Goal: Complete Application Form: Complete application form

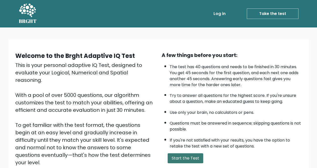
click at [176, 159] on button "Start the Test" at bounding box center [185, 159] width 36 height 10
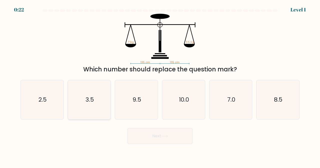
click at [95, 92] on icon "3.5" at bounding box center [89, 99] width 39 height 39
click at [160, 86] on input "b. 3.5" at bounding box center [160, 84] width 0 height 1
radio input "true"
click at [135, 136] on button "Next" at bounding box center [160, 136] width 65 height 16
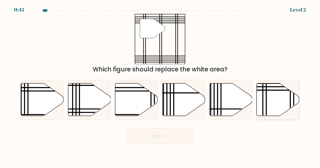
click at [267, 102] on icon at bounding box center [267, 118] width 0 height 86
click at [160, 86] on input "f." at bounding box center [160, 84] width 0 height 1
radio input "true"
click at [175, 134] on button "Next" at bounding box center [160, 136] width 65 height 16
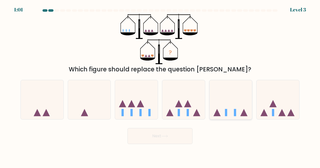
click at [234, 114] on icon at bounding box center [231, 99] width 43 height 35
click at [160, 86] on input "e." at bounding box center [160, 84] width 0 height 1
radio input "true"
click at [177, 130] on button "Next" at bounding box center [160, 136] width 65 height 16
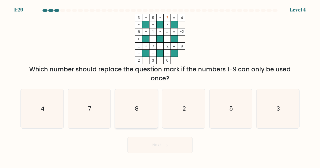
click at [134, 100] on icon "8" at bounding box center [136, 108] width 39 height 39
click at [160, 86] on input "c. 8" at bounding box center [160, 84] width 0 height 1
radio input "true"
click at [136, 143] on button "Next" at bounding box center [160, 145] width 65 height 16
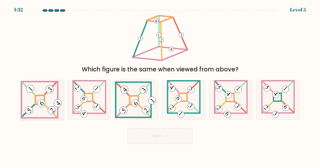
click at [45, 97] on icon at bounding box center [42, 100] width 43 height 38
click at [160, 86] on input "a." at bounding box center [160, 84] width 0 height 1
radio input "true"
click at [159, 132] on button "Next" at bounding box center [160, 136] width 65 height 16
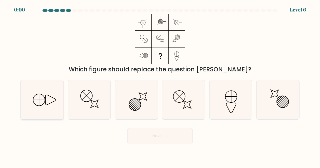
drag, startPoint x: 39, startPoint y: 97, endPoint x: 46, endPoint y: 97, distance: 7.3
click at [39, 97] on line at bounding box center [39, 99] width 0 height 11
click at [160, 86] on input "a." at bounding box center [160, 84] width 0 height 1
radio input "true"
click at [151, 150] on body "0:00 Level 6" at bounding box center [160, 84] width 320 height 168
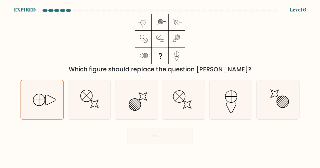
click at [153, 136] on div "Next" at bounding box center [160, 135] width 285 height 19
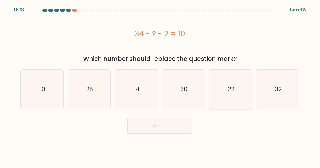
click at [233, 102] on icon "22" at bounding box center [231, 89] width 39 height 39
click at [160, 86] on input "e. 22" at bounding box center [160, 84] width 0 height 1
radio input "true"
click at [168, 128] on button "Next" at bounding box center [160, 126] width 65 height 16
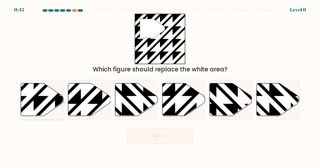
click at [59, 92] on icon at bounding box center [42, 99] width 43 height 33
click at [160, 86] on input "a." at bounding box center [160, 84] width 0 height 1
radio input "true"
click at [132, 133] on button "Next" at bounding box center [160, 136] width 65 height 16
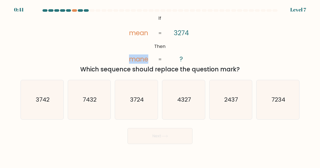
drag, startPoint x: 130, startPoint y: 58, endPoint x: 148, endPoint y: 61, distance: 18.2
click at [148, 61] on tspan "mane" at bounding box center [138, 59] width 19 height 9
drag, startPoint x: 137, startPoint y: 61, endPoint x: 124, endPoint y: 36, distance: 27.7
click at [124, 36] on icon "@import url('https://fonts.googleapis.com/css?family=Abril+Fatface:400,100,100i…" at bounding box center [160, 39] width 82 height 51
click at [139, 95] on icon "3724" at bounding box center [136, 99] width 39 height 39
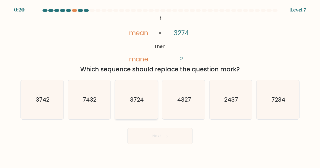
click at [160, 86] on input "c. 3724" at bounding box center [160, 84] width 0 height 1
radio input "true"
click at [151, 132] on button "Next" at bounding box center [160, 136] width 65 height 16
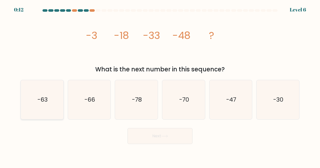
click at [55, 94] on icon "-63" at bounding box center [42, 99] width 39 height 39
click at [160, 86] on input "a. -63" at bounding box center [160, 84] width 0 height 1
radio input "true"
click at [147, 141] on button "Next" at bounding box center [160, 136] width 65 height 16
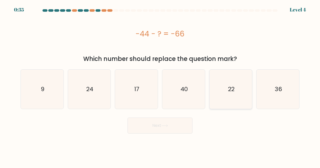
click at [239, 94] on icon "22" at bounding box center [231, 89] width 39 height 39
click at [160, 86] on input "e. 22" at bounding box center [160, 84] width 0 height 1
radio input "true"
click at [239, 94] on icon "22" at bounding box center [231, 89] width 39 height 39
click at [160, 86] on input "e. 22" at bounding box center [160, 84] width 0 height 1
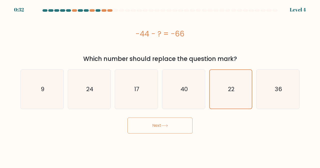
click at [161, 125] on button "Next" at bounding box center [160, 126] width 65 height 16
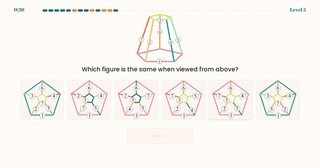
click at [220, 111] on icon at bounding box center [231, 99] width 39 height 39
click at [160, 86] on input "e." at bounding box center [160, 84] width 0 height 1
radio input "true"
click at [183, 115] on 538 at bounding box center [184, 116] width 6 height 6
click at [160, 86] on input "d." at bounding box center [160, 84] width 0 height 1
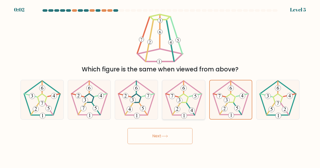
radio input "true"
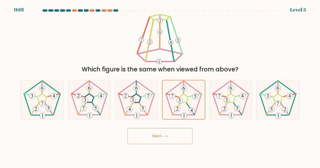
click at [172, 136] on button "Next" at bounding box center [160, 136] width 65 height 16
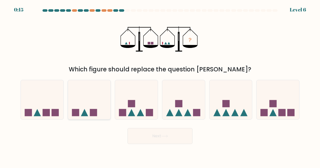
click at [89, 100] on icon at bounding box center [89, 99] width 43 height 35
click at [160, 86] on input "b." at bounding box center [160, 84] width 0 height 1
radio input "true"
click at [146, 133] on button "Next" at bounding box center [160, 136] width 65 height 16
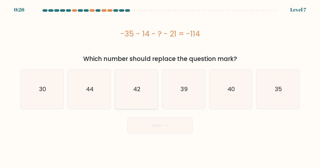
click at [157, 109] on div "42" at bounding box center [136, 90] width 43 height 40
click at [160, 86] on input "c. 42" at bounding box center [160, 84] width 0 height 1
radio input "true"
click at [104, 87] on icon "44" at bounding box center [89, 89] width 39 height 39
click at [160, 86] on input "b. 44" at bounding box center [160, 84] width 0 height 1
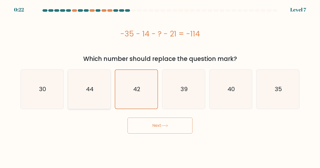
radio input "true"
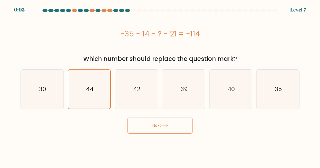
click at [150, 124] on button "Next" at bounding box center [160, 126] width 65 height 16
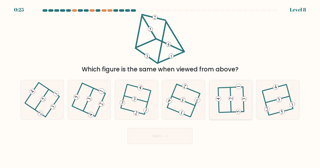
click at [226, 101] on icon at bounding box center [231, 99] width 31 height 31
click at [160, 86] on input "e." at bounding box center [160, 84] width 0 height 1
radio input "true"
click at [187, 131] on button "Next" at bounding box center [160, 136] width 65 height 16
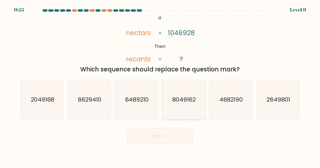
click at [182, 99] on text "8049162" at bounding box center [183, 100] width 23 height 8
click at [160, 86] on input "d. 8049162" at bounding box center [160, 84] width 0 height 1
radio input "true"
click at [137, 94] on icon "6489210" at bounding box center [136, 99] width 39 height 39
click at [160, 86] on input "c. 6489210" at bounding box center [160, 84] width 0 height 1
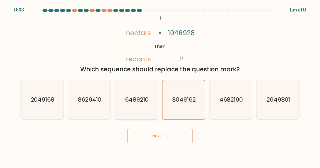
radio input "true"
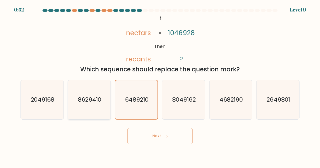
click at [100, 111] on icon "8629410" at bounding box center [89, 99] width 39 height 39
click at [160, 86] on input "b. 8629410" at bounding box center [160, 84] width 0 height 1
radio input "true"
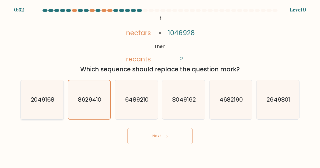
click at [53, 104] on icon "2049168" at bounding box center [42, 99] width 39 height 39
click at [160, 86] on input "a. 2049168" at bounding box center [160, 84] width 0 height 1
radio input "true"
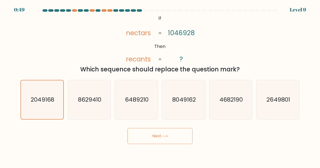
drag, startPoint x: 50, startPoint y: 44, endPoint x: 57, endPoint y: 40, distance: 8.6
click at [51, 43] on div "@import url('https://fonts.googleapis.com/css?family=Abril+Fatface:400,100,100i…" at bounding box center [160, 44] width 285 height 60
click at [148, 130] on button "Next" at bounding box center [160, 136] width 65 height 16
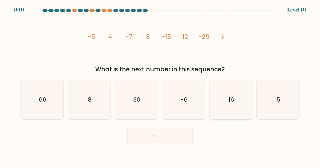
drag, startPoint x: 84, startPoint y: 106, endPoint x: 221, endPoint y: 85, distance: 138.8
click at [87, 100] on icon "8" at bounding box center [89, 99] width 39 height 39
click at [160, 86] on input "b. 8" at bounding box center [160, 84] width 0 height 1
radio input "true"
click at [240, 107] on icon "16" at bounding box center [231, 99] width 39 height 39
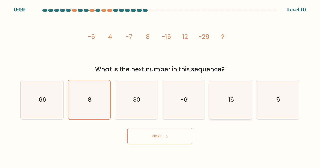
click at [160, 86] on input "e. 16" at bounding box center [160, 84] width 0 height 1
radio input "true"
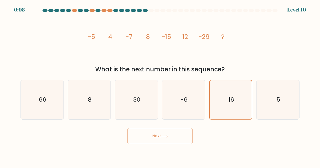
click at [167, 136] on icon at bounding box center [165, 136] width 6 height 2
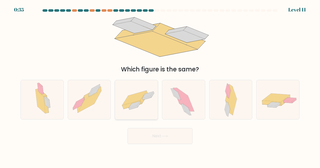
click at [127, 98] on icon at bounding box center [134, 98] width 24 height 15
click at [160, 86] on input "c." at bounding box center [160, 84] width 0 height 1
radio input "true"
click at [150, 134] on button "Next" at bounding box center [160, 136] width 65 height 16
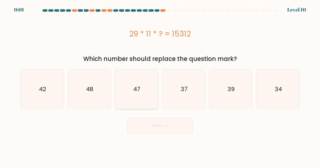
click at [140, 98] on icon "47" at bounding box center [136, 89] width 39 height 39
click at [160, 86] on input "c. 47" at bounding box center [160, 84] width 0 height 1
radio input "true"
drag, startPoint x: 176, startPoint y: 84, endPoint x: 175, endPoint y: 92, distance: 7.8
click at [176, 85] on icon "37" at bounding box center [183, 89] width 39 height 39
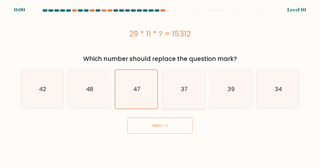
click at [160, 85] on input "d. 37" at bounding box center [160, 84] width 0 height 1
radio input "true"
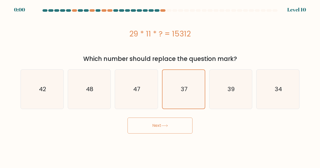
click at [165, 127] on icon at bounding box center [164, 126] width 7 height 3
click at [165, 127] on div "Next" at bounding box center [160, 124] width 285 height 19
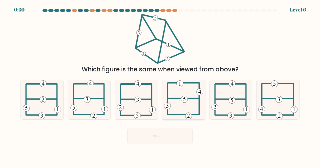
click at [171, 112] on icon at bounding box center [183, 99] width 39 height 39
click at [160, 86] on input "d." at bounding box center [160, 84] width 0 height 1
radio input "true"
click at [162, 138] on button "Next" at bounding box center [160, 136] width 65 height 16
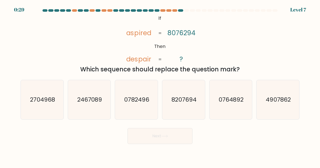
click at [162, 138] on button "Next" at bounding box center [160, 136] width 65 height 16
click at [169, 103] on icon "8207694" at bounding box center [183, 99] width 39 height 39
click at [160, 86] on input "d. 8207694" at bounding box center [160, 84] width 0 height 1
radio input "true"
click at [159, 131] on button "Next" at bounding box center [160, 136] width 65 height 16
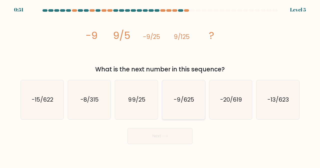
click at [174, 109] on icon "-9/625" at bounding box center [183, 99] width 39 height 39
click at [160, 86] on input "d. -9/625" at bounding box center [160, 84] width 0 height 1
radio input "true"
click at [158, 139] on button "Next" at bounding box center [160, 136] width 65 height 16
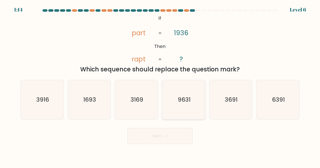
click at [196, 94] on icon "9631" at bounding box center [183, 99] width 39 height 39
click at [160, 86] on input "d. 9631" at bounding box center [160, 84] width 0 height 1
radio input "true"
click at [177, 132] on button "Next" at bounding box center [160, 136] width 65 height 16
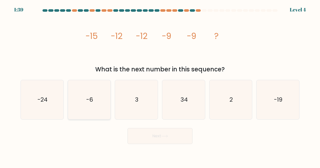
click at [97, 106] on icon "-6" at bounding box center [89, 99] width 39 height 39
click at [160, 86] on input "b. -6" at bounding box center [160, 84] width 0 height 1
radio input "true"
click at [139, 131] on button "Next" at bounding box center [160, 136] width 65 height 16
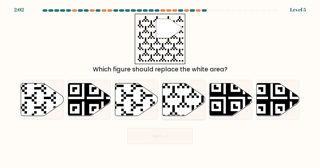
click at [180, 99] on icon at bounding box center [184, 99] width 43 height 33
click at [160, 86] on input "d." at bounding box center [160, 84] width 0 height 1
radio input "true"
click at [169, 132] on button "Next" at bounding box center [160, 136] width 65 height 16
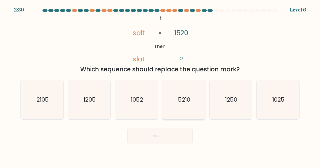
click at [171, 105] on icon "5210" at bounding box center [183, 99] width 39 height 39
click at [160, 86] on input "d. 5210" at bounding box center [160, 84] width 0 height 1
radio input "true"
click at [166, 136] on icon at bounding box center [165, 136] width 6 height 2
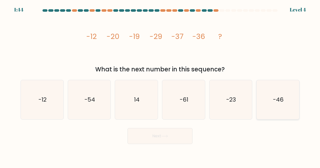
click at [268, 110] on icon "-46" at bounding box center [278, 99] width 39 height 39
click at [160, 86] on input "f. -46" at bounding box center [160, 84] width 0 height 1
radio input "true"
click at [178, 137] on button "Next" at bounding box center [160, 136] width 65 height 16
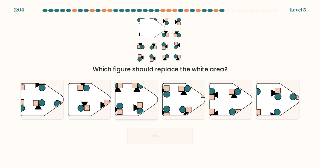
click at [148, 99] on icon at bounding box center [136, 99] width 43 height 33
click at [160, 86] on input "c." at bounding box center [160, 84] width 0 height 1
radio input "true"
click at [143, 138] on button "Next" at bounding box center [160, 136] width 65 height 16
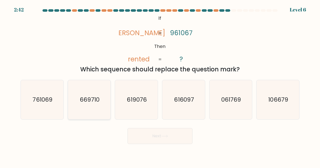
click at [80, 88] on icon "669710" at bounding box center [89, 99] width 39 height 39
click at [160, 86] on input "b. 669710" at bounding box center [160, 84] width 0 height 1
radio input "true"
click at [150, 133] on button "Next" at bounding box center [160, 136] width 65 height 16
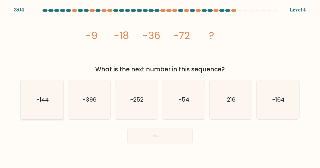
click at [58, 105] on icon "-144" at bounding box center [42, 99] width 39 height 39
click at [160, 86] on input "a. -144" at bounding box center [160, 84] width 0 height 1
radio input "true"
click at [182, 138] on button "Next" at bounding box center [160, 136] width 65 height 16
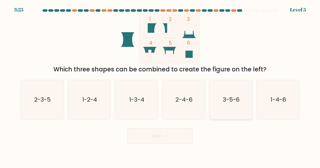
click at [234, 98] on text "3-5-6" at bounding box center [231, 100] width 17 height 8
click at [160, 86] on input "e. 3-5-6" at bounding box center [160, 84] width 0 height 1
radio input "true"
click at [185, 134] on button "Next" at bounding box center [160, 136] width 65 height 16
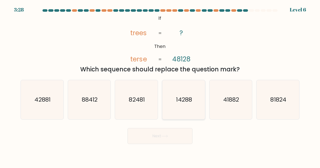
click at [198, 112] on icon "14288" at bounding box center [183, 99] width 39 height 39
click at [160, 86] on input "d. 14288" at bounding box center [160, 84] width 0 height 1
radio input "true"
click at [168, 141] on button "Next" at bounding box center [160, 136] width 65 height 16
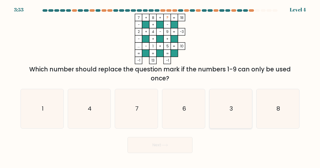
click at [226, 106] on icon "3" at bounding box center [231, 108] width 39 height 39
click at [160, 86] on input "e. 3" at bounding box center [160, 84] width 0 height 1
radio input "true"
click at [180, 152] on button "Next" at bounding box center [160, 145] width 65 height 16
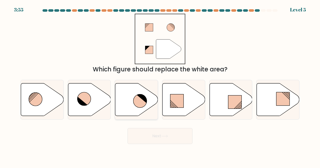
click at [135, 104] on icon at bounding box center [141, 101] width 14 height 14
click at [160, 86] on input "c." at bounding box center [160, 84] width 0 height 1
radio input "true"
click at [164, 136] on icon at bounding box center [164, 136] width 7 height 3
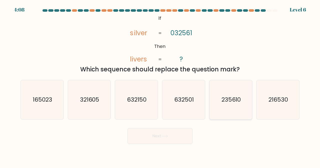
click at [245, 91] on icon "235610" at bounding box center [231, 99] width 39 height 39
click at [160, 86] on input "e. 235610" at bounding box center [160, 84] width 0 height 1
radio input "true"
click at [169, 140] on button "Next" at bounding box center [160, 136] width 65 height 16
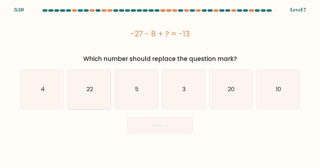
click at [109, 81] on icon "22" at bounding box center [89, 89] width 39 height 39
click at [160, 84] on input "b. 22" at bounding box center [160, 84] width 0 height 1
radio input "true"
click at [153, 131] on button "Next" at bounding box center [160, 126] width 65 height 16
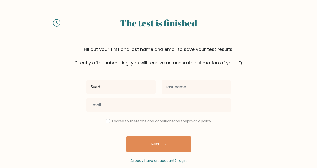
type input "5yed"
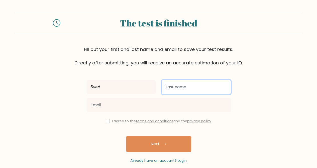
click at [171, 90] on input "text" at bounding box center [195, 87] width 69 height 14
type input "1qhvf"
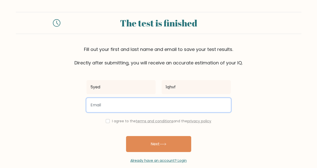
click at [131, 110] on input "email" at bounding box center [158, 105] width 144 height 14
type input "[EMAIL_ADDRESS][DOMAIN_NAME]"
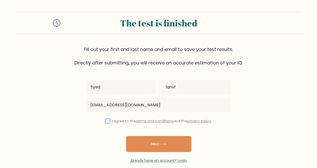
click at [109, 120] on input "checkbox" at bounding box center [108, 121] width 4 height 4
checkbox input "true"
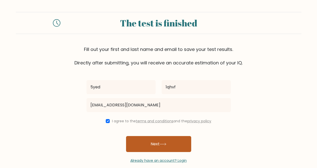
click at [143, 143] on button "Next" at bounding box center [158, 144] width 65 height 16
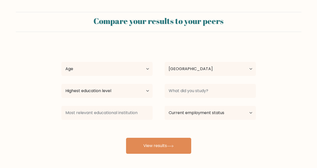
select select "DZ"
click at [128, 65] on select "Age Under [DEMOGRAPHIC_DATA] [DEMOGRAPHIC_DATA] [DEMOGRAPHIC_DATA] [DEMOGRAPHIC…" at bounding box center [106, 69] width 91 height 14
select select "55_64"
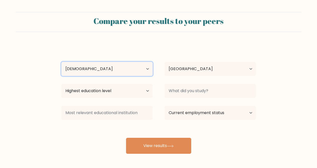
click at [61, 62] on select "Age Under [DEMOGRAPHIC_DATA] [DEMOGRAPHIC_DATA] [DEMOGRAPHIC_DATA] [DEMOGRAPHIC…" at bounding box center [106, 69] width 91 height 14
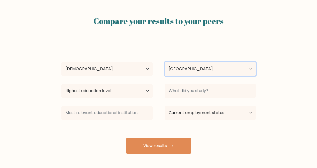
click at [179, 66] on select "Country [GEOGRAPHIC_DATA] [GEOGRAPHIC_DATA] [GEOGRAPHIC_DATA] [US_STATE] [GEOGR…" at bounding box center [209, 69] width 91 height 14
click at [164, 62] on select "Country [GEOGRAPHIC_DATA] [GEOGRAPHIC_DATA] [GEOGRAPHIC_DATA] [US_STATE] [GEOGR…" at bounding box center [209, 69] width 91 height 14
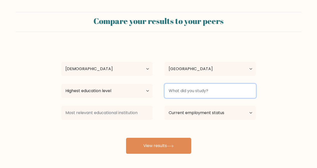
click at [181, 95] on input at bounding box center [209, 91] width 91 height 14
type input "222"
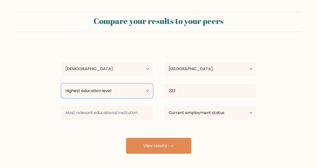
click at [139, 86] on select "Highest education level No schooling Primary Lower Secondary Upper Secondary Oc…" at bounding box center [106, 91] width 91 height 14
select select "no_schooling"
click at [61, 84] on select "Highest education level No schooling Primary Lower Secondary Upper Secondary Oc…" at bounding box center [106, 91] width 91 height 14
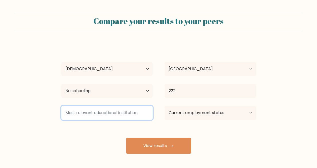
click at [113, 108] on input at bounding box center [106, 113] width 91 height 14
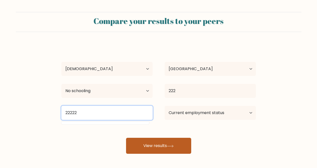
type input "22222"
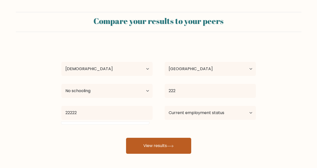
click at [160, 145] on button "View results" at bounding box center [158, 146] width 65 height 16
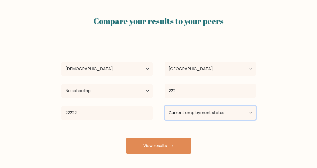
click at [181, 115] on select "Current employment status Employed Student Retired Other / prefer not to answer" at bounding box center [209, 113] width 91 height 14
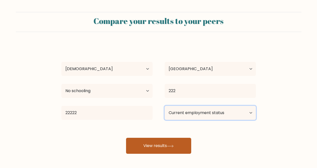
select select "other"
click at [164, 106] on select "Current employment status Employed Student Retired Other / prefer not to answer" at bounding box center [209, 113] width 91 height 14
click at [182, 147] on button "View results" at bounding box center [158, 146] width 65 height 16
